Goal: Information Seeking & Learning: Learn about a topic

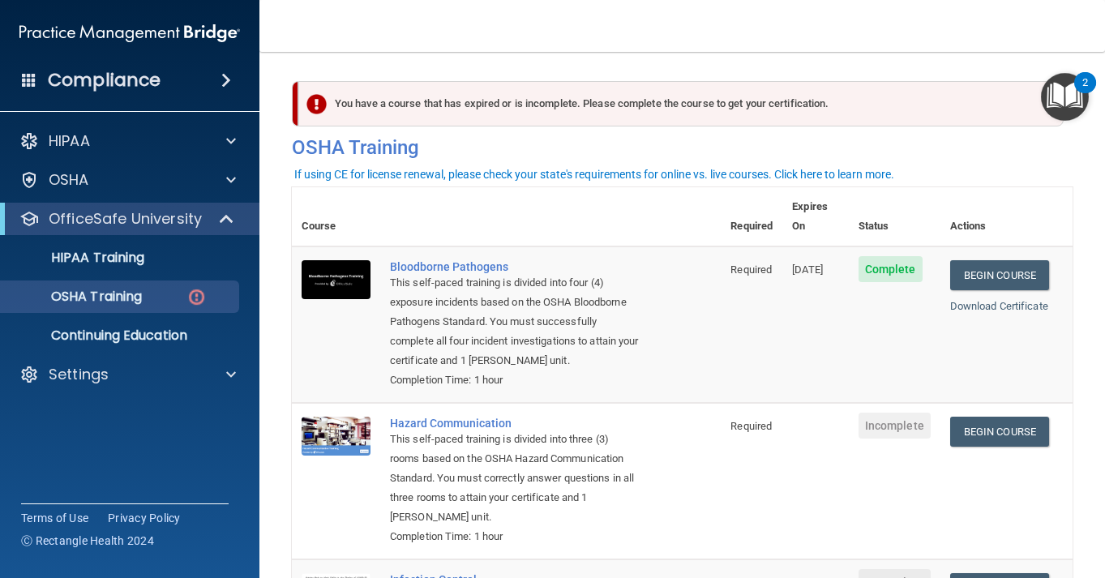
click at [1061, 90] on img "Open Resource Center, 2 new notifications" at bounding box center [1065, 97] width 48 height 48
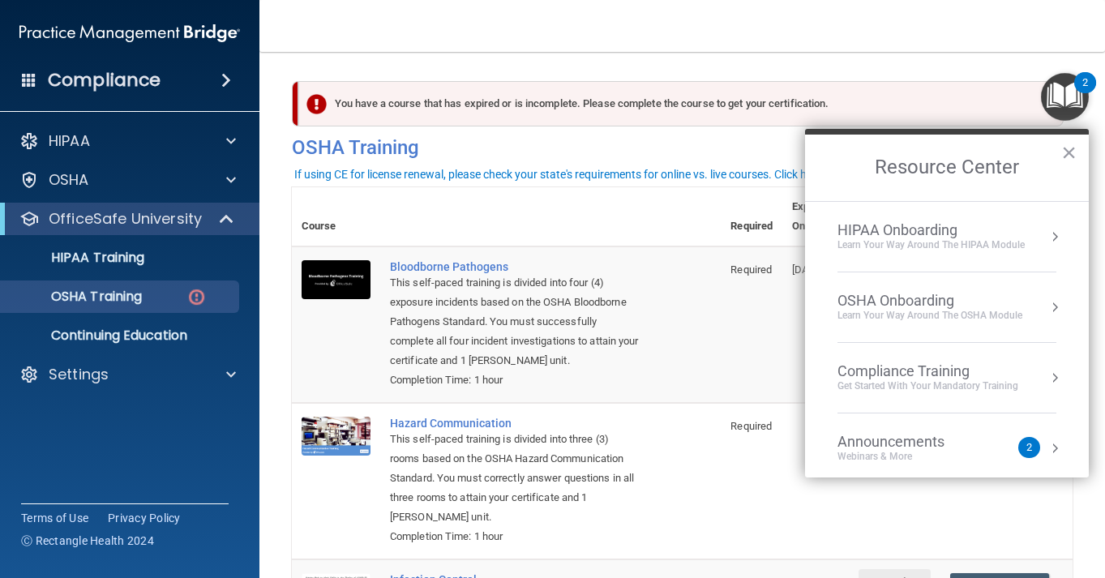
click at [1007, 235] on div "HIPAA Onboarding" at bounding box center [931, 230] width 187 height 18
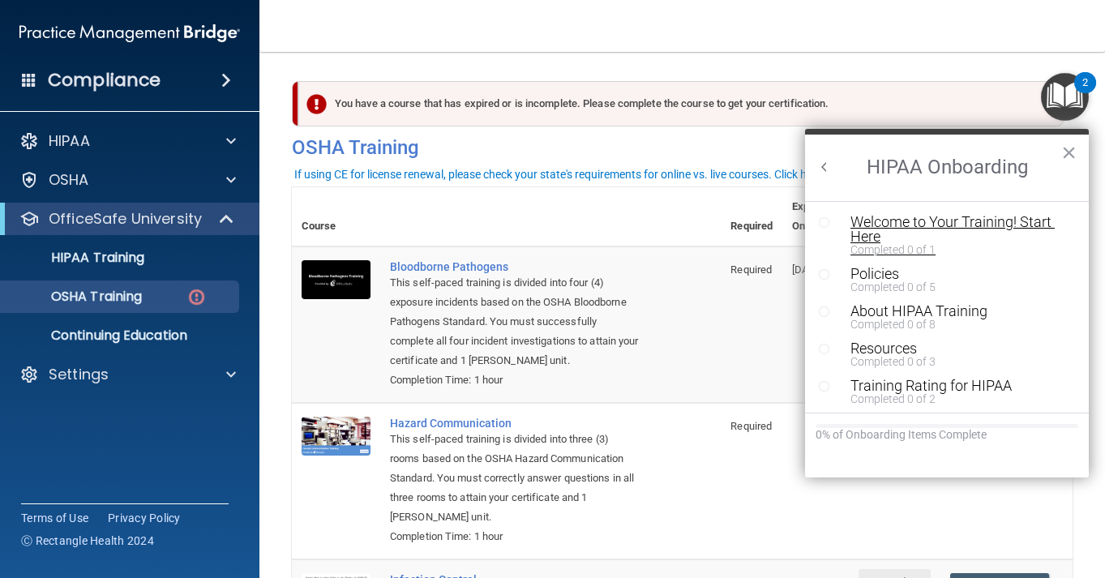
click at [987, 230] on div "Welcome to Your Training! Start Here" at bounding box center [959, 229] width 217 height 29
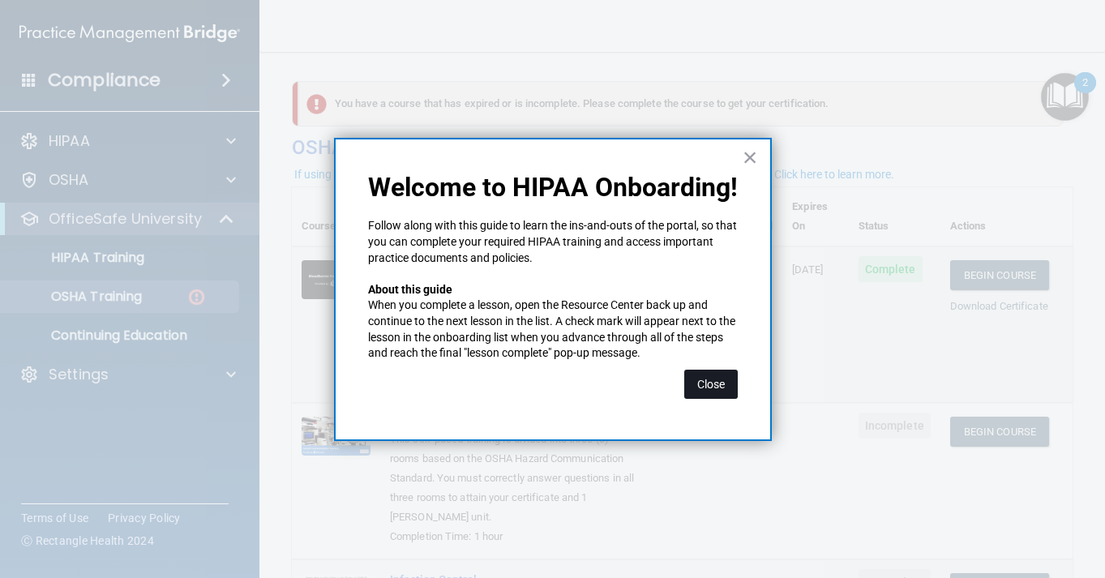
click at [710, 389] on button "Close" at bounding box center [711, 384] width 54 height 29
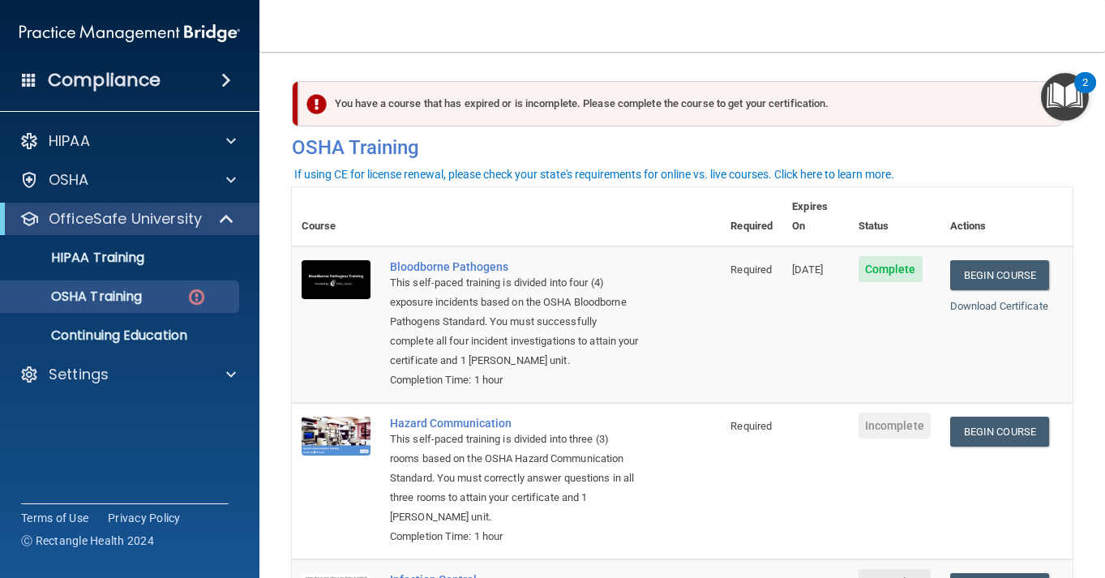
click at [1062, 93] on img "Open Resource Center, 2 new notifications" at bounding box center [1065, 97] width 48 height 48
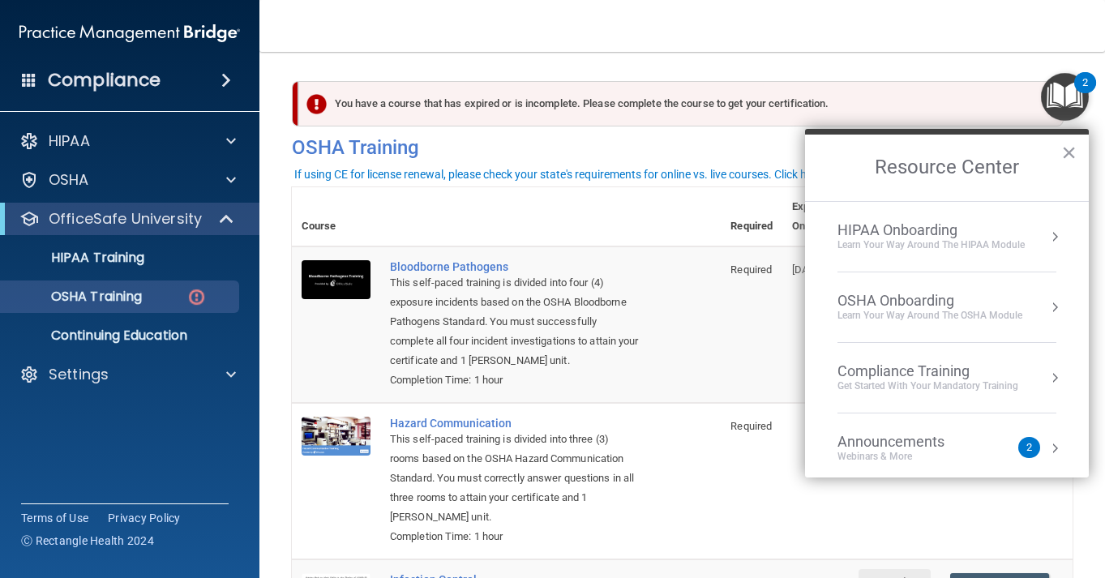
click at [925, 239] on div "Learn Your Way around the HIPAA module" at bounding box center [931, 245] width 187 height 14
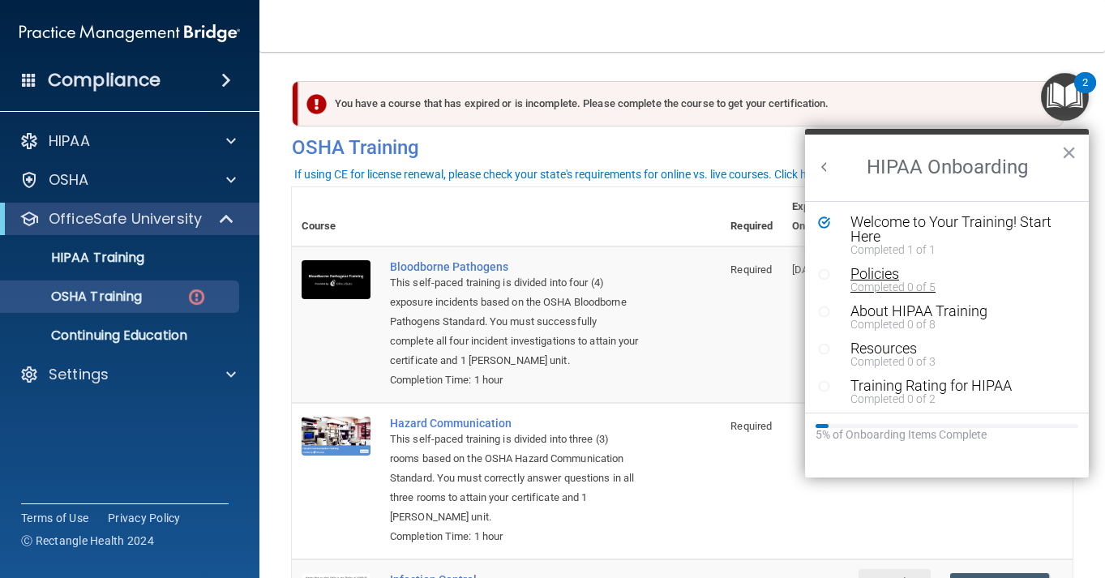
click at [855, 278] on div "Policies" at bounding box center [959, 274] width 217 height 15
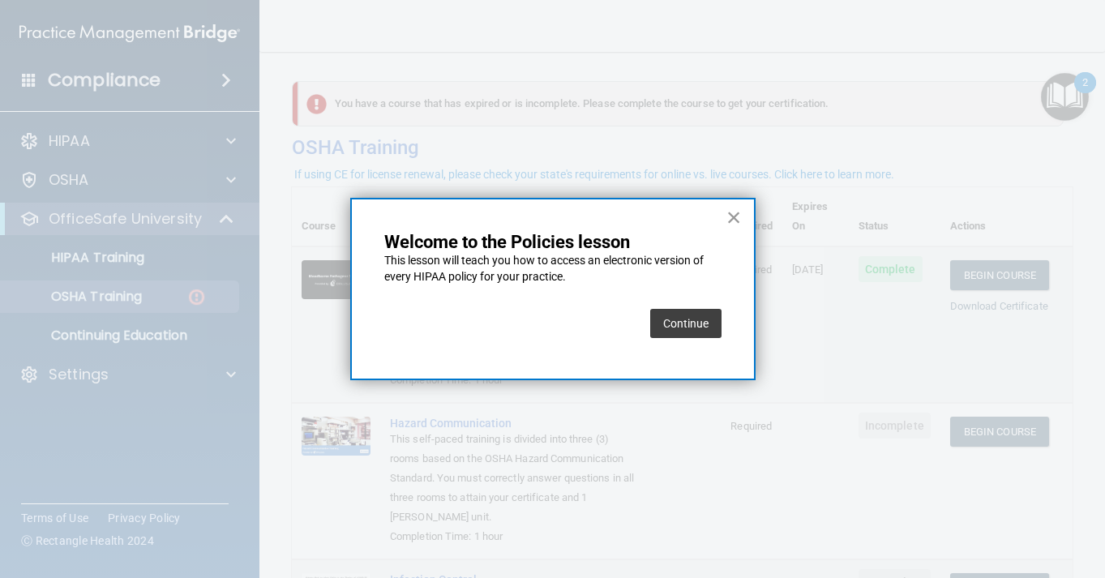
click at [740, 219] on button "×" at bounding box center [734, 217] width 15 height 26
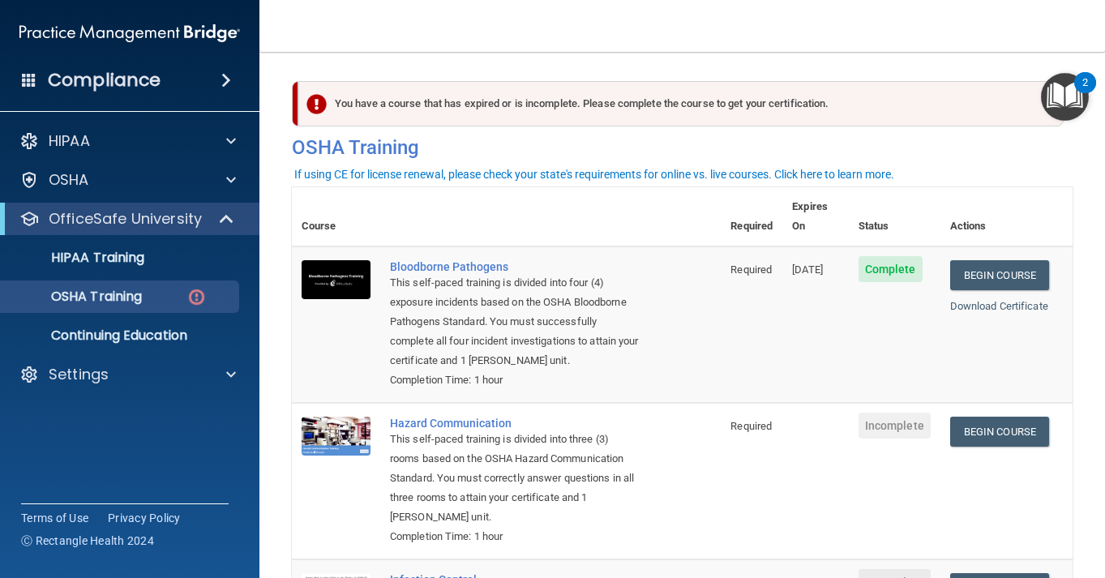
click at [1075, 92] on img "Open Resource Center, 2 new notifications" at bounding box center [1065, 97] width 48 height 48
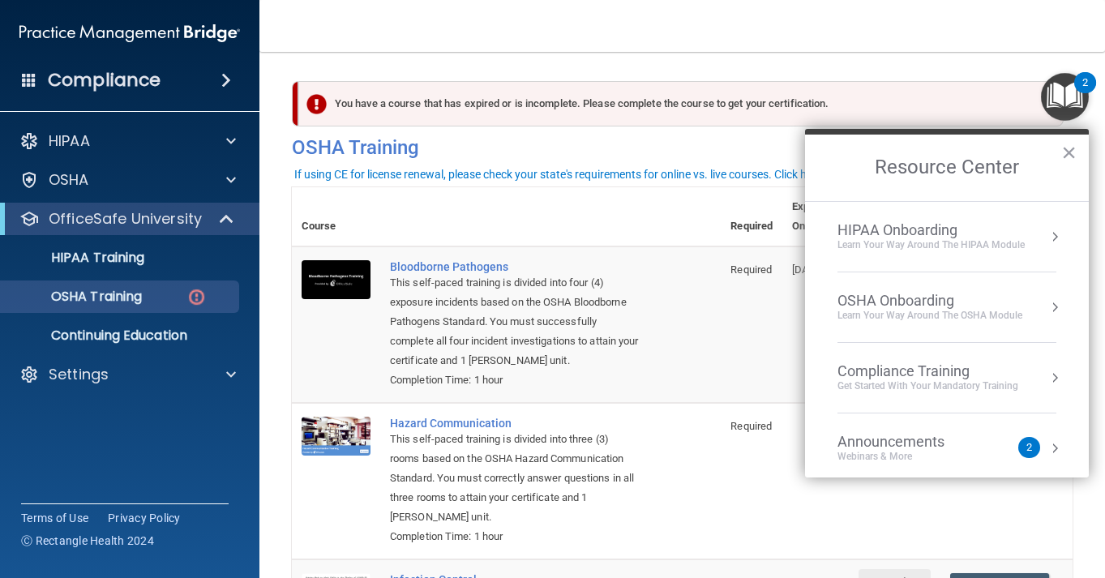
click at [971, 253] on li "HIPAA Onboarding Learn Your Way around the HIPAA module" at bounding box center [947, 237] width 219 height 71
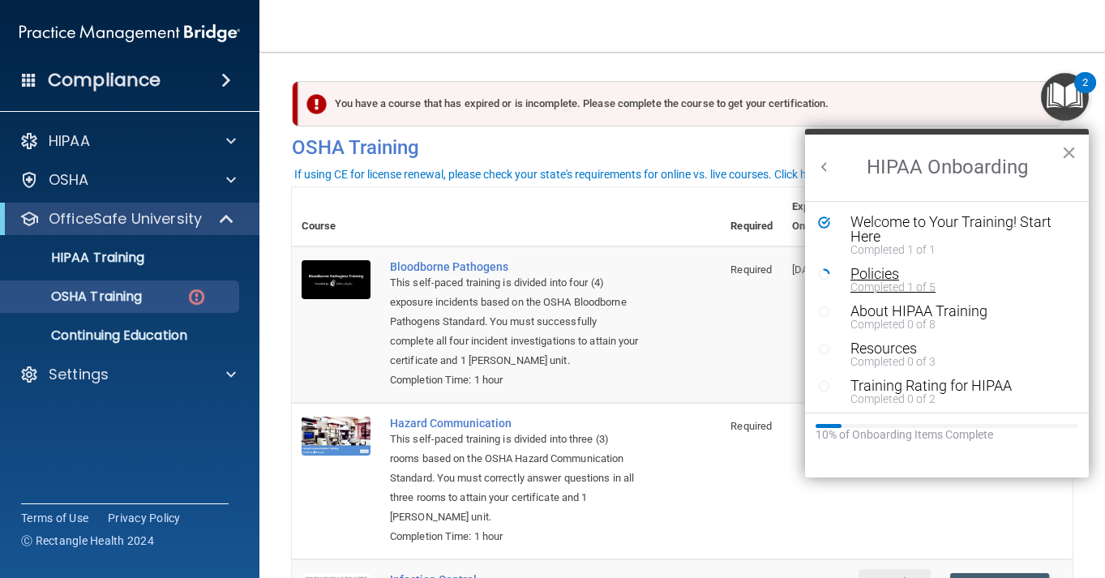
click at [903, 277] on div "Policies" at bounding box center [959, 274] width 217 height 15
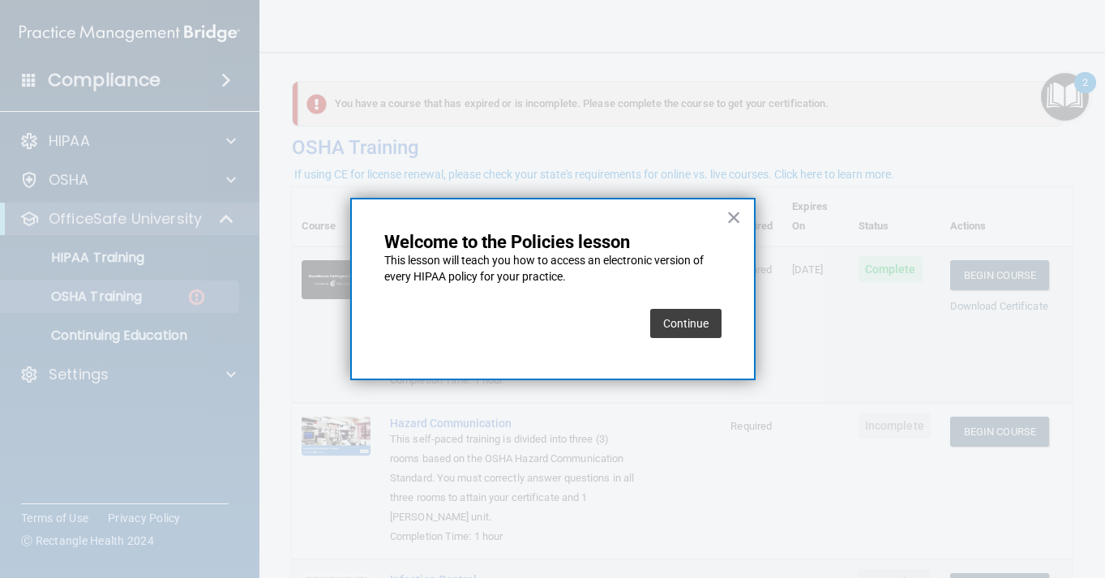
click at [703, 315] on button "Continue" at bounding box center [685, 323] width 71 height 29
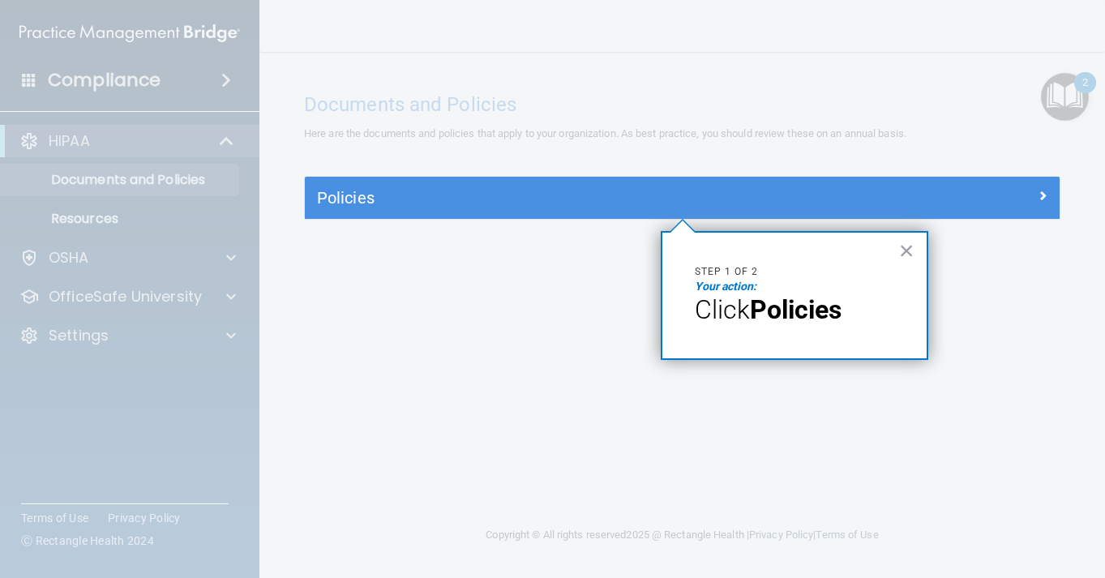
click at [814, 320] on strong "Policies" at bounding box center [796, 309] width 92 height 31
click at [723, 293] on em "Your action:" at bounding box center [726, 286] width 62 height 13
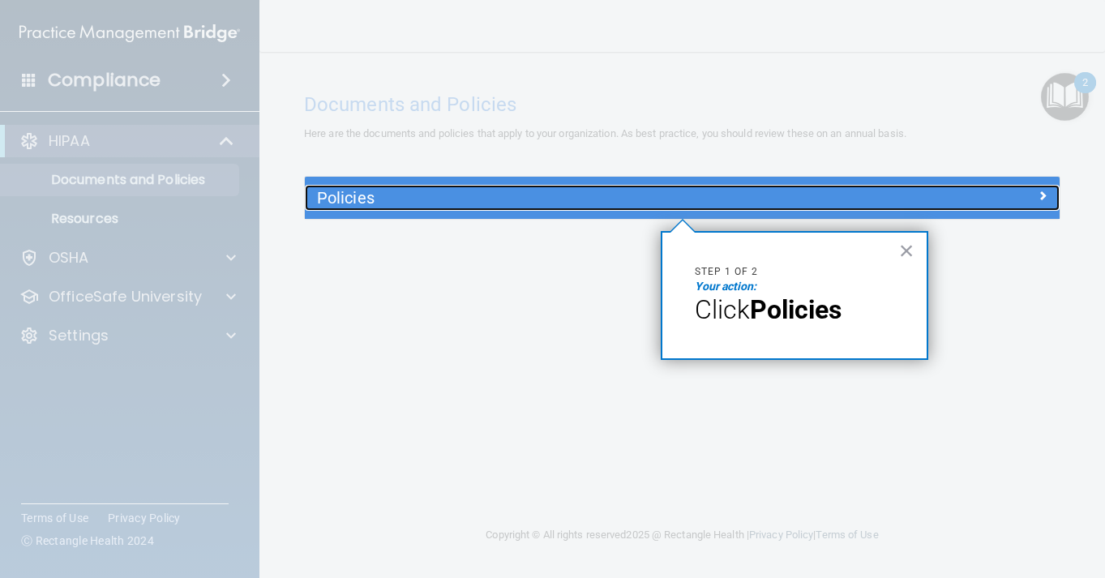
click at [512, 204] on h5 "Policies" at bounding box center [588, 198] width 542 height 18
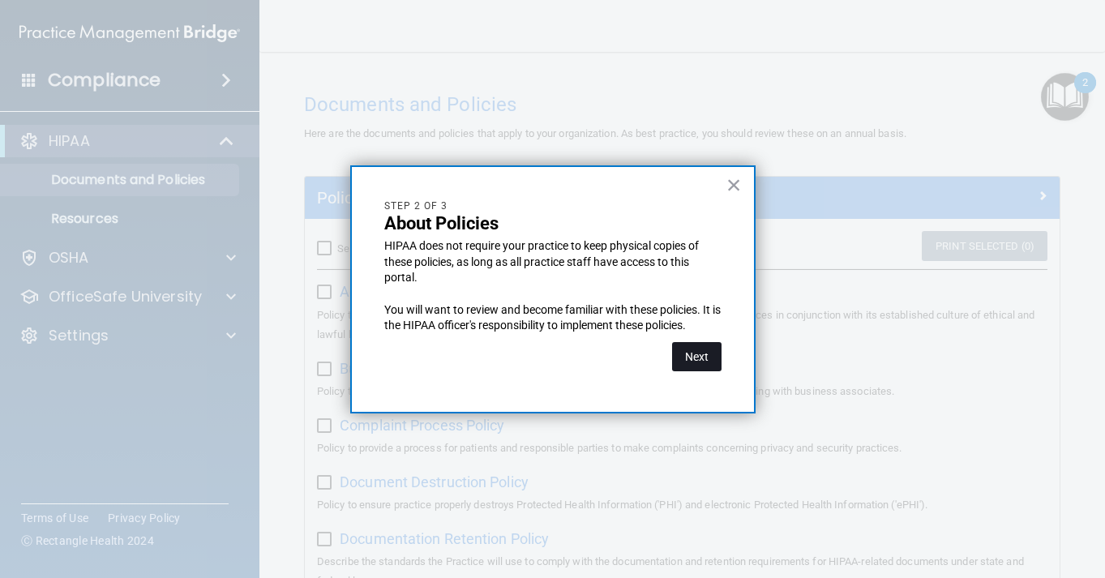
click at [703, 363] on button "Next" at bounding box center [696, 356] width 49 height 29
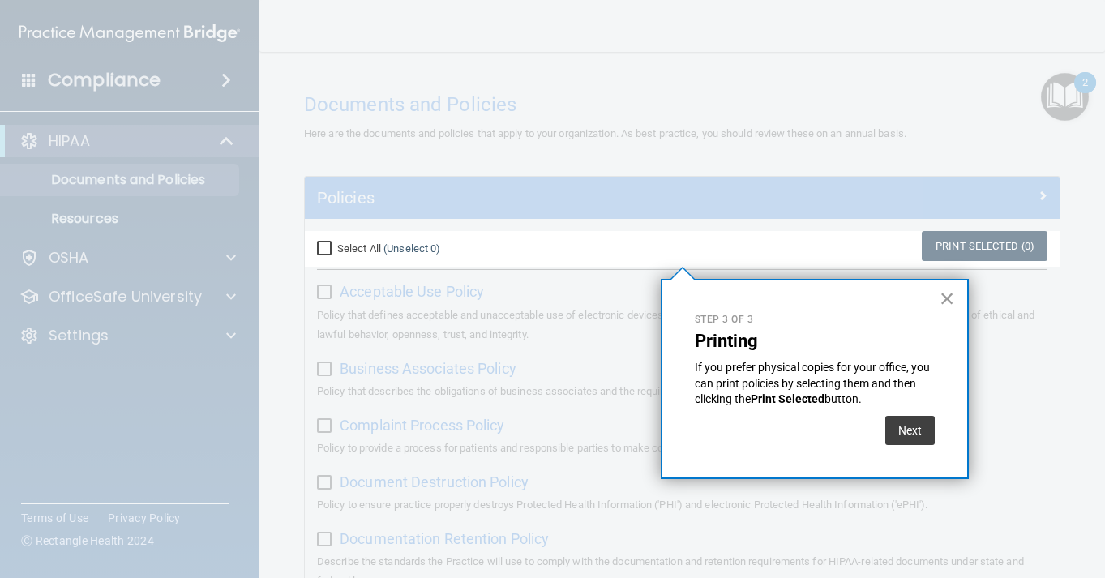
click at [949, 303] on button "×" at bounding box center [947, 298] width 15 height 26
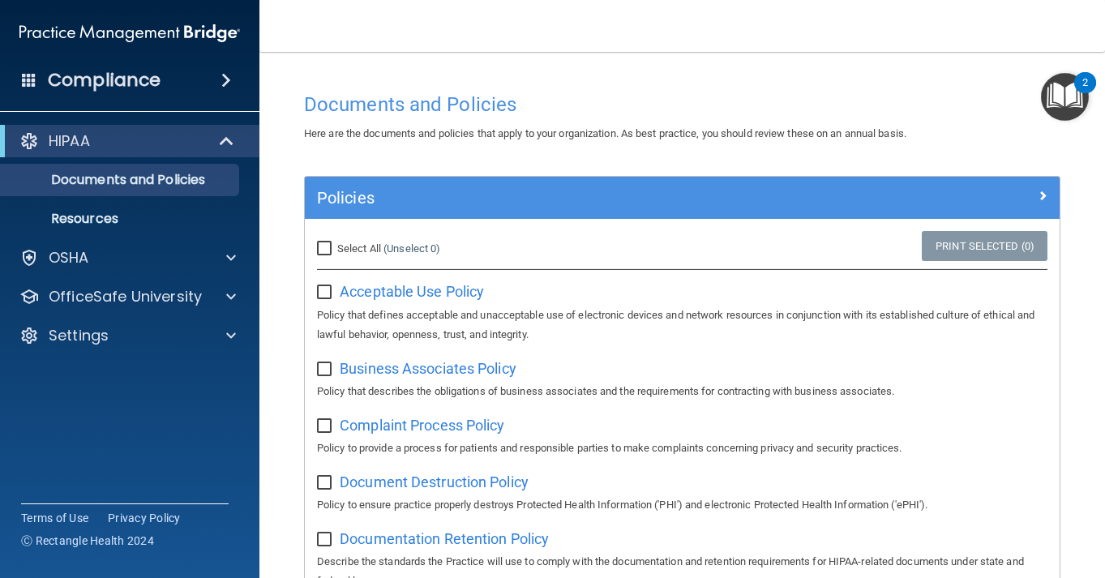
click at [325, 245] on input "Select All (Unselect 0) Unselect All" at bounding box center [326, 248] width 19 height 13
checkbox input "true"
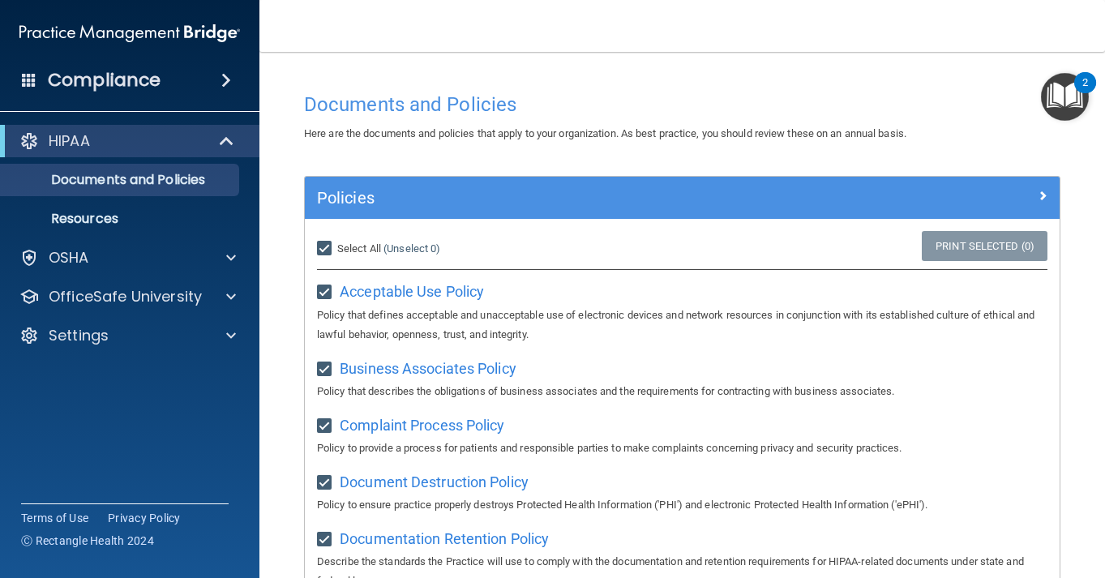
checkbox input "true"
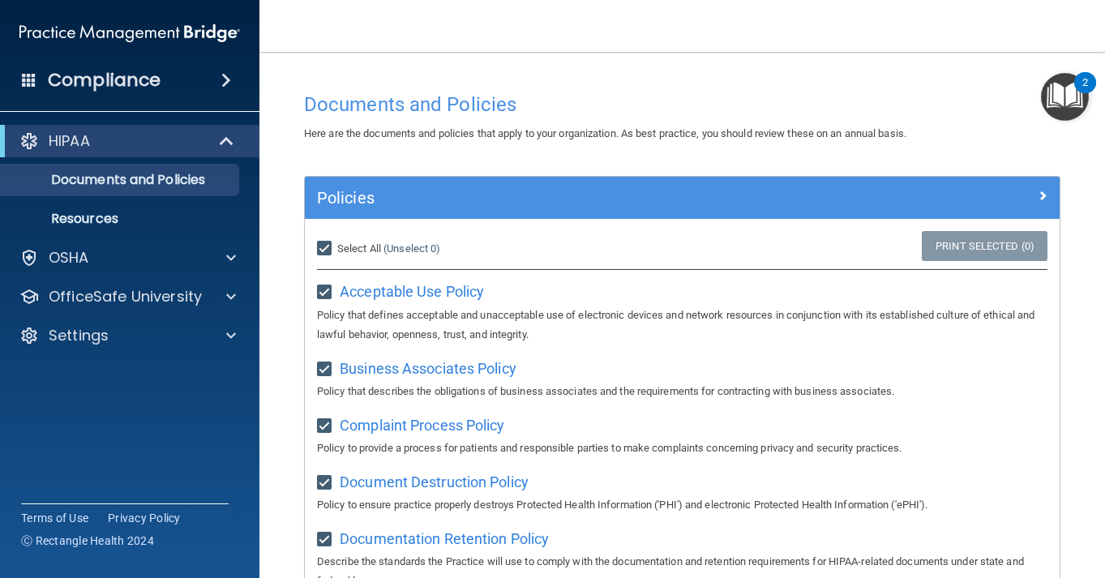
checkbox input "true"
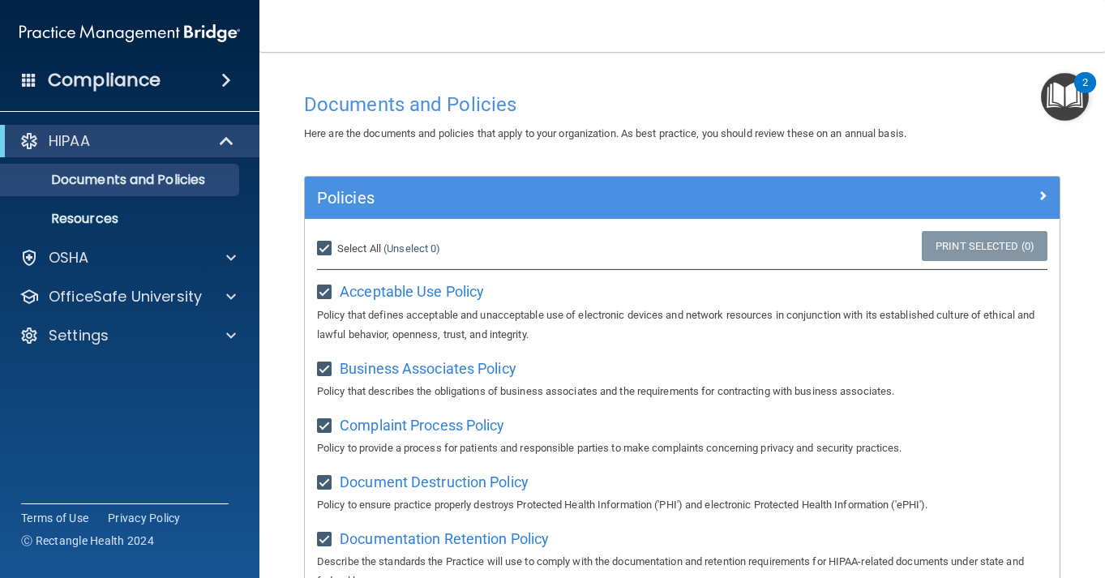
checkbox input "true"
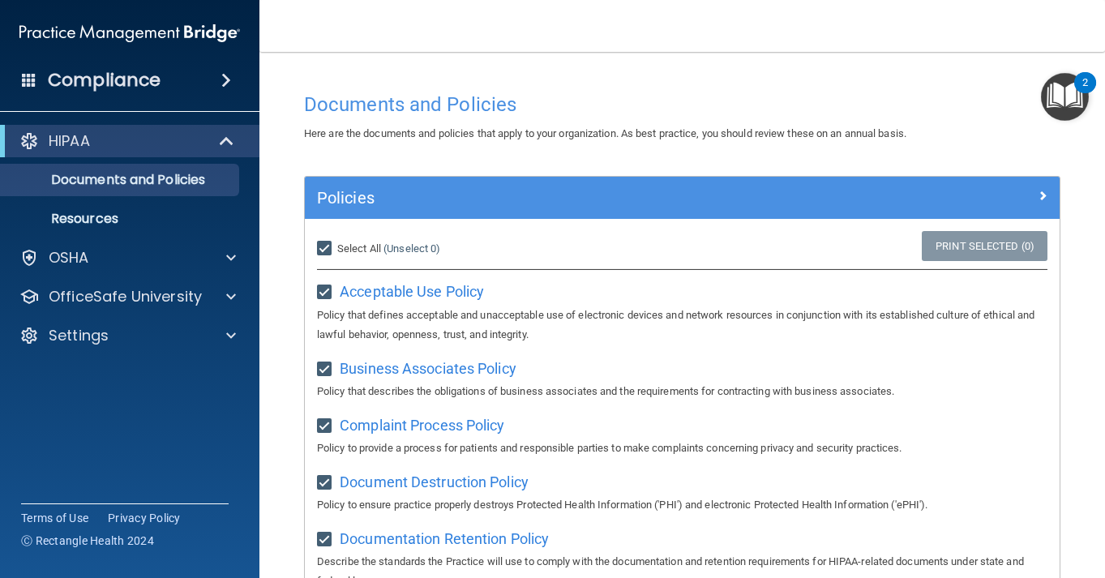
checkbox input "true"
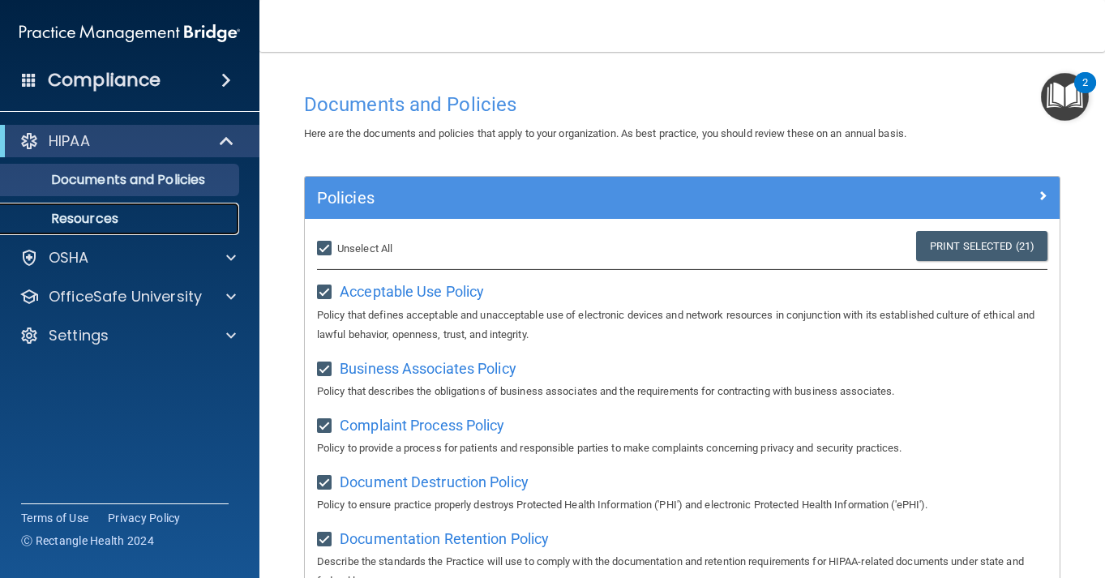
click at [134, 221] on p "Resources" at bounding box center [121, 219] width 221 height 16
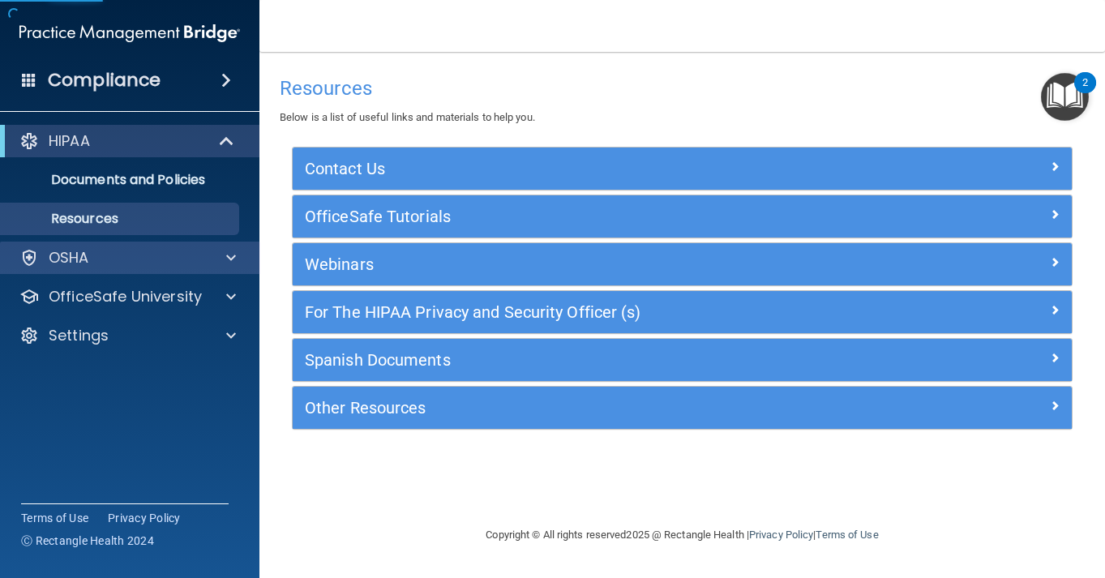
click at [124, 268] on div "OSHA" at bounding box center [130, 258] width 260 height 32
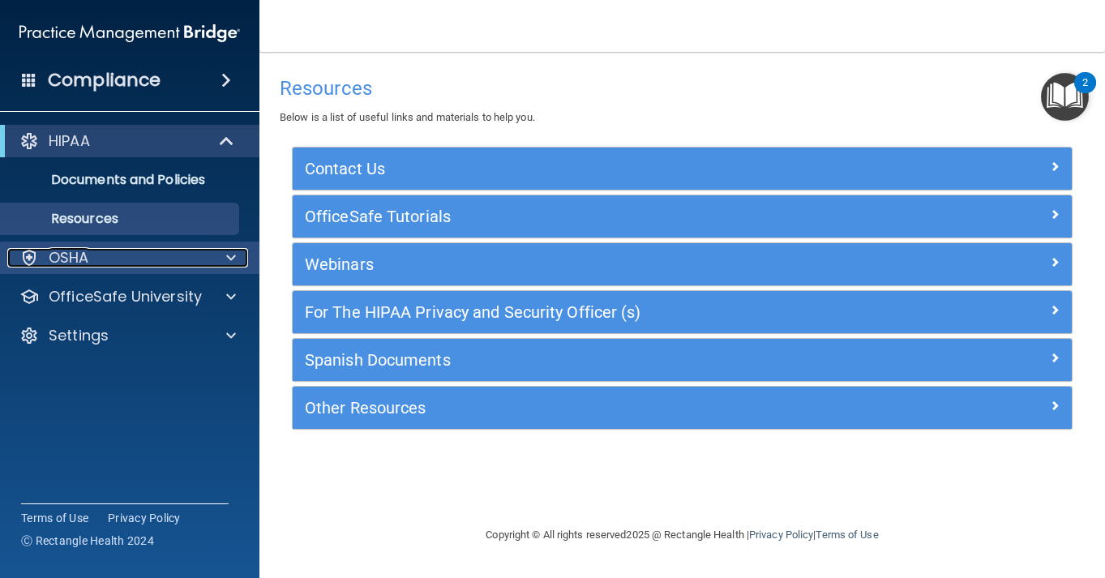
click at [129, 252] on div "OSHA" at bounding box center [107, 257] width 201 height 19
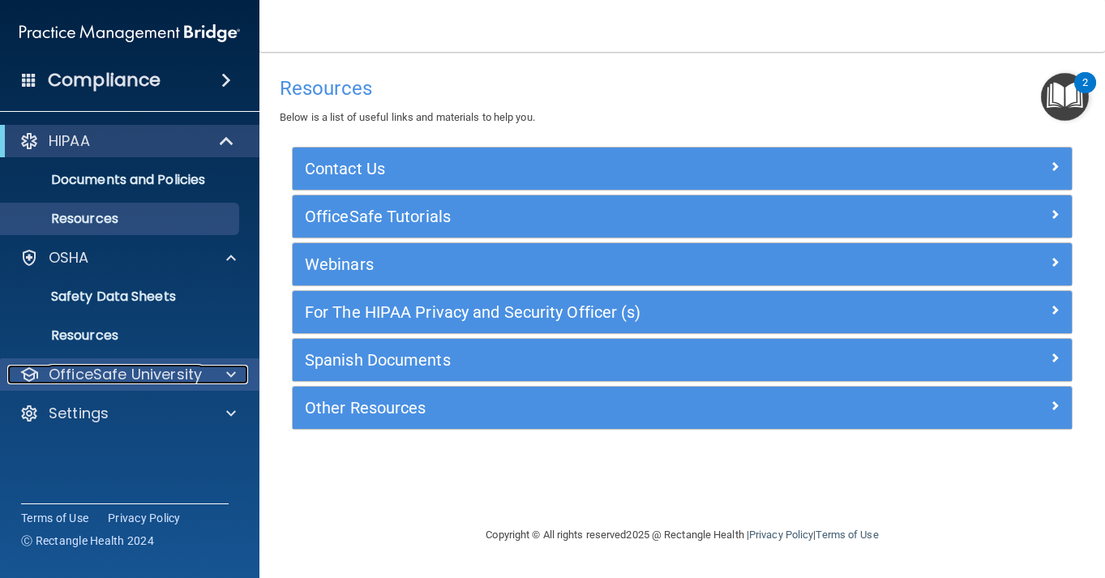
click at [133, 369] on p "OfficeSafe University" at bounding box center [125, 374] width 153 height 19
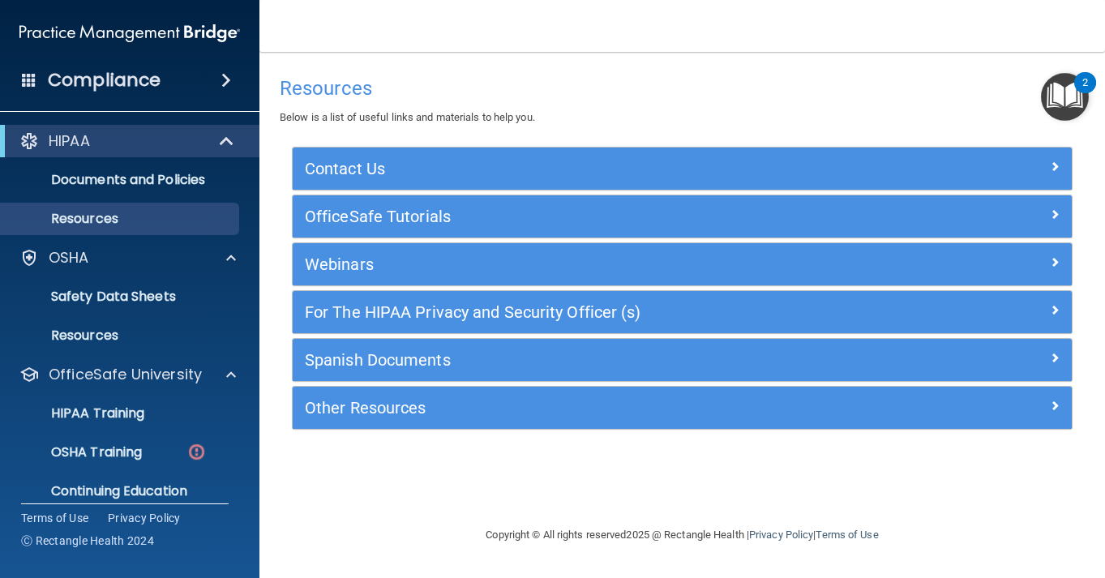
click at [130, 470] on ul "HIPAA Training OSHA Training Continuing Education" at bounding box center [131, 449] width 294 height 117
click at [126, 454] on p "OSHA Training" at bounding box center [76, 452] width 131 height 16
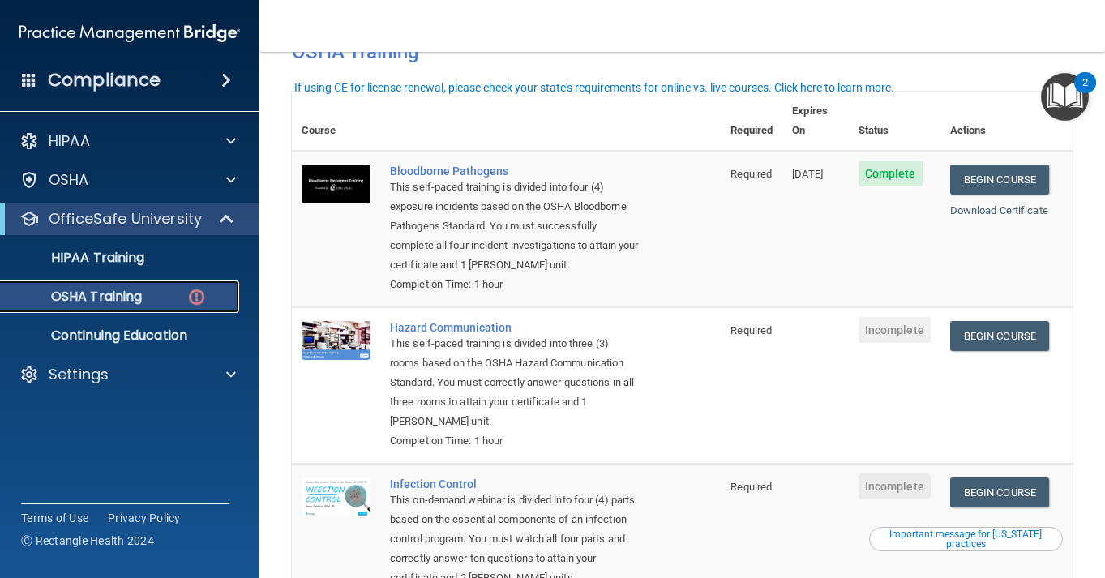
scroll to position [101, 0]
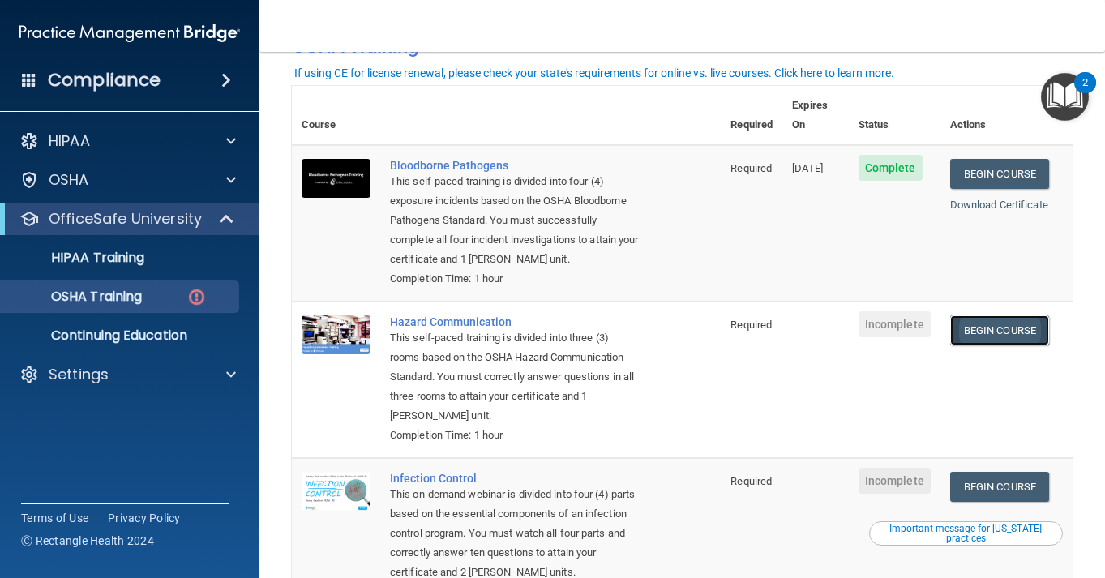
click at [1020, 319] on link "Begin Course" at bounding box center [999, 330] width 99 height 30
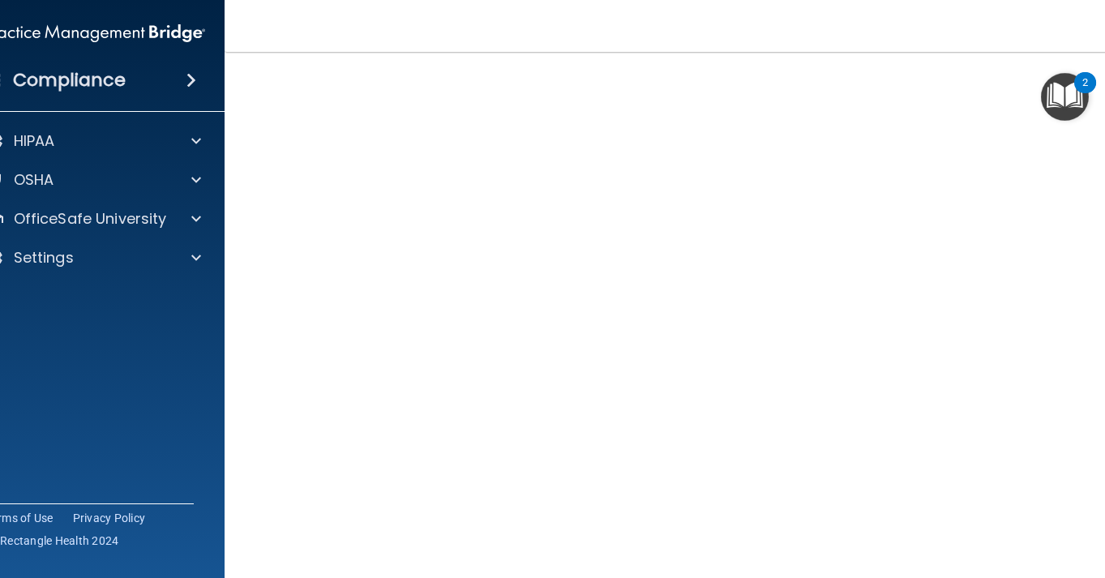
scroll to position [139, 0]
